Goal: Information Seeking & Learning: Learn about a topic

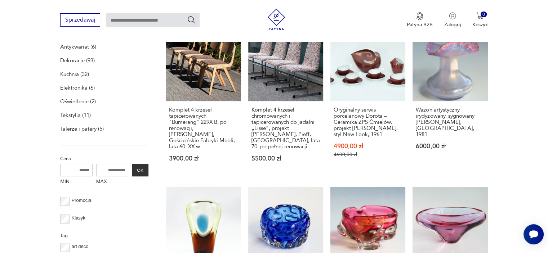
click at [60, 38] on p "Meble (23)" at bounding box center [73, 33] width 26 height 10
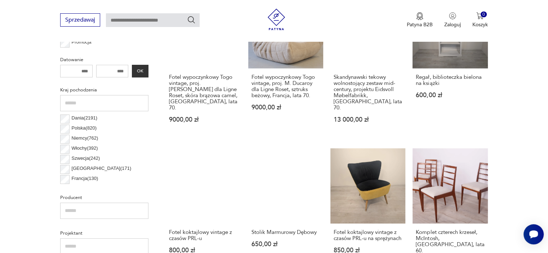
scroll to position [187, 0]
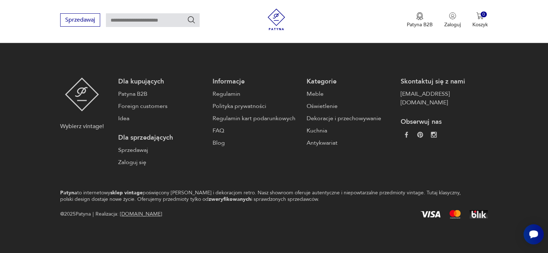
scroll to position [1047, 0]
click at [331, 8] on button "2" at bounding box center [337, 1] width 13 height 13
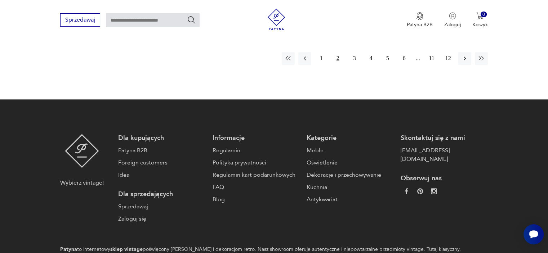
scroll to position [975, 0]
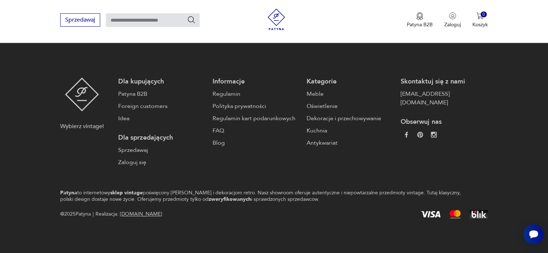
click at [348, 8] on button "3" at bounding box center [354, 1] width 13 height 13
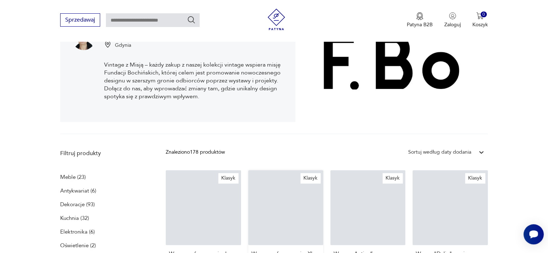
scroll to position [255, 0]
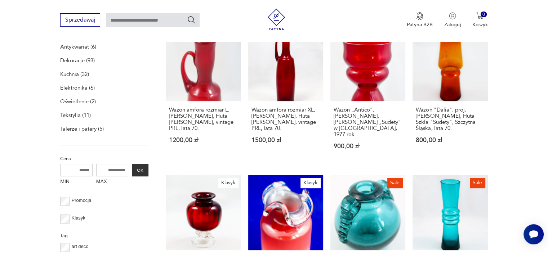
click at [68, 38] on p "Meble (23)" at bounding box center [73, 33] width 26 height 10
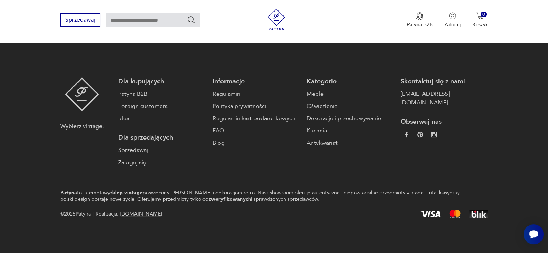
scroll to position [115, 0]
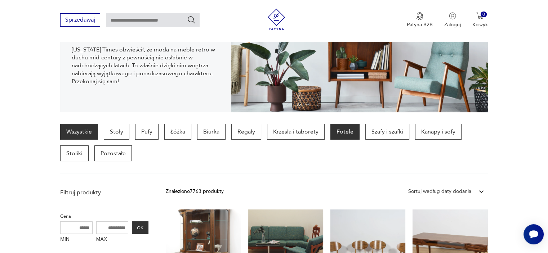
click at [359, 140] on p "Fotele" at bounding box center [344, 132] width 29 height 16
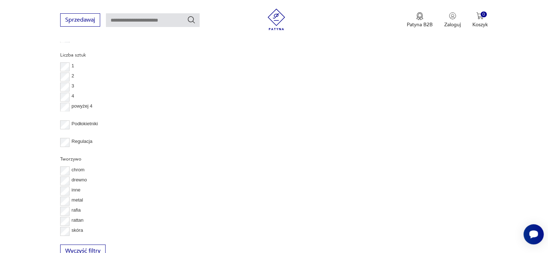
scroll to position [744, 0]
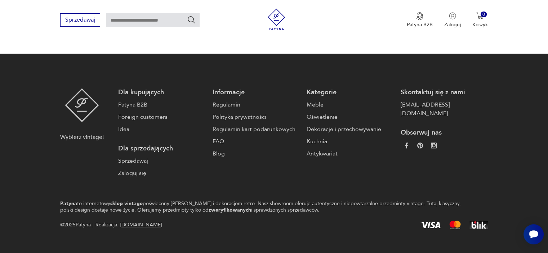
scroll to position [115, 0]
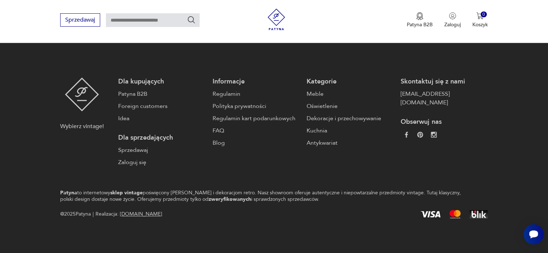
scroll to position [1045, 0]
click at [365, 8] on button "4" at bounding box center [371, 1] width 13 height 13
click at [381, 8] on button "5" at bounding box center [387, 1] width 13 height 13
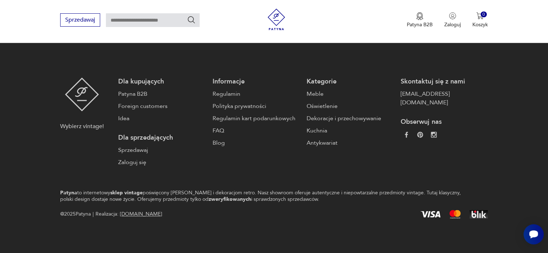
click at [398, 8] on button "6" at bounding box center [404, 1] width 13 height 13
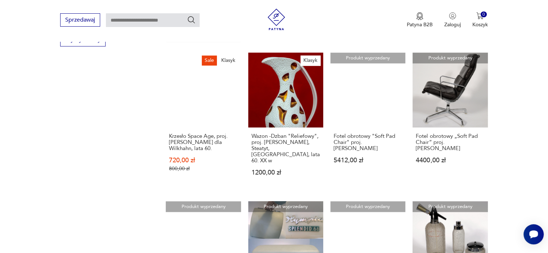
scroll to position [651, 0]
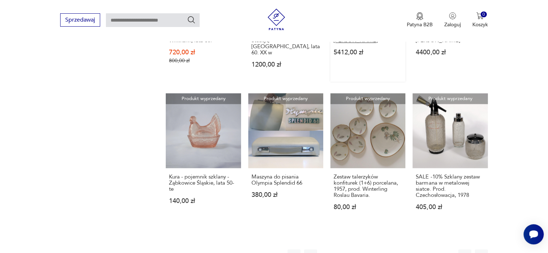
click at [391, 44] on h3 "Fotel obrotowy "Soft Pad Chair" proj. [PERSON_NAME]" at bounding box center [368, 34] width 68 height 18
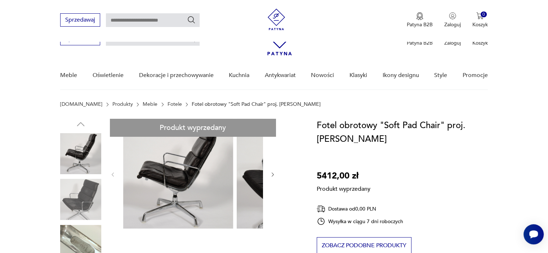
scroll to position [72, 0]
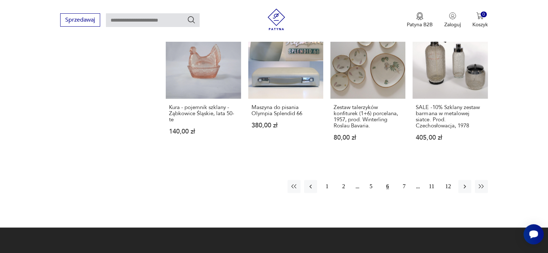
scroll to position [684, 0]
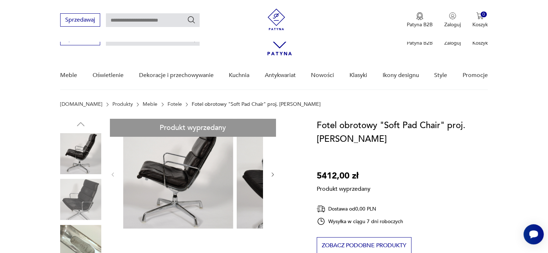
scroll to position [72, 0]
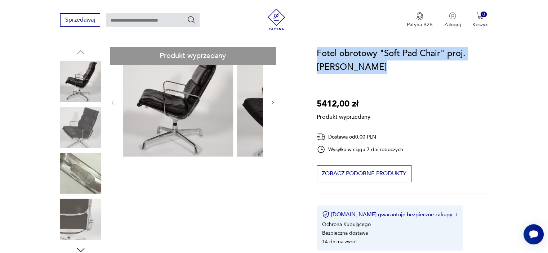
drag, startPoint x: 319, startPoint y: 77, endPoint x: 428, endPoint y: 100, distance: 111.9
click at [428, 74] on h1 "Fotel obrotowy "Soft Pad Chair" proj. [PERSON_NAME]" at bounding box center [402, 60] width 171 height 27
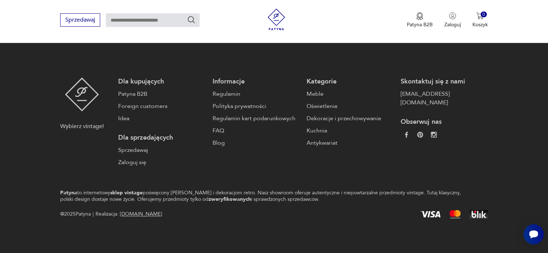
scroll to position [792, 0]
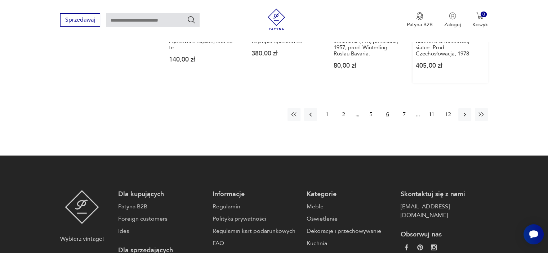
click at [455, 83] on link "Produkt wyprzedany SALE -10% Szklany zestaw barmana w metalowej siatce. Prod. C…" at bounding box center [449, 17] width 75 height 131
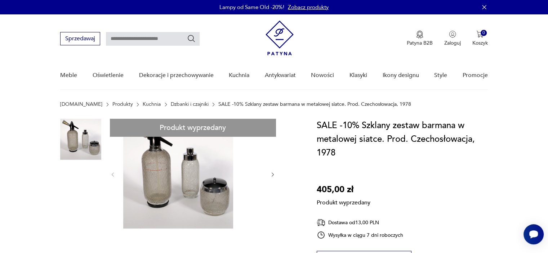
scroll to position [72, 0]
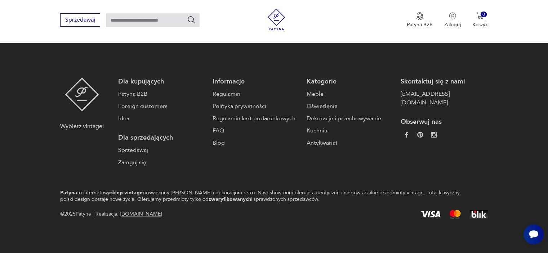
scroll to position [1009, 0]
click at [365, 8] on button "5" at bounding box center [371, 1] width 13 height 13
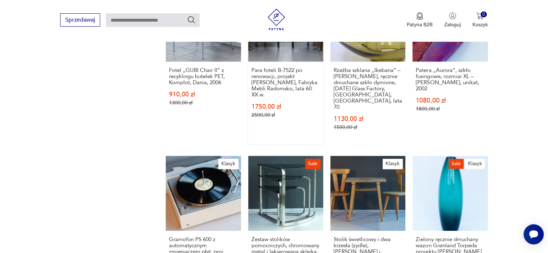
scroll to position [651, 0]
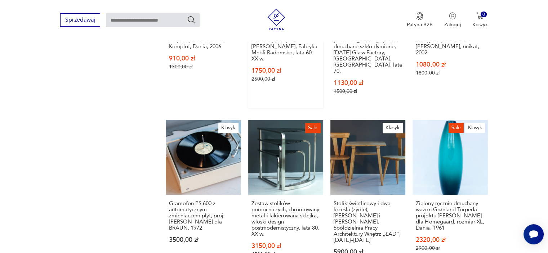
click at [305, 108] on link "Sale Para foteli B-7522 po renowacji, projekt [PERSON_NAME], Fabryka Mebli Rado…" at bounding box center [285, 30] width 75 height 158
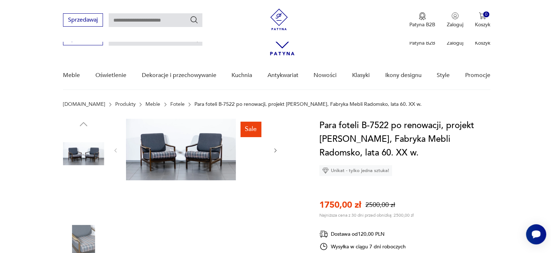
scroll to position [72, 0]
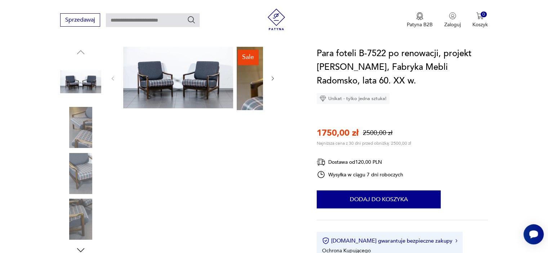
click at [159, 108] on img at bounding box center [178, 78] width 110 height 62
